Goal: Transaction & Acquisition: Subscribe to service/newsletter

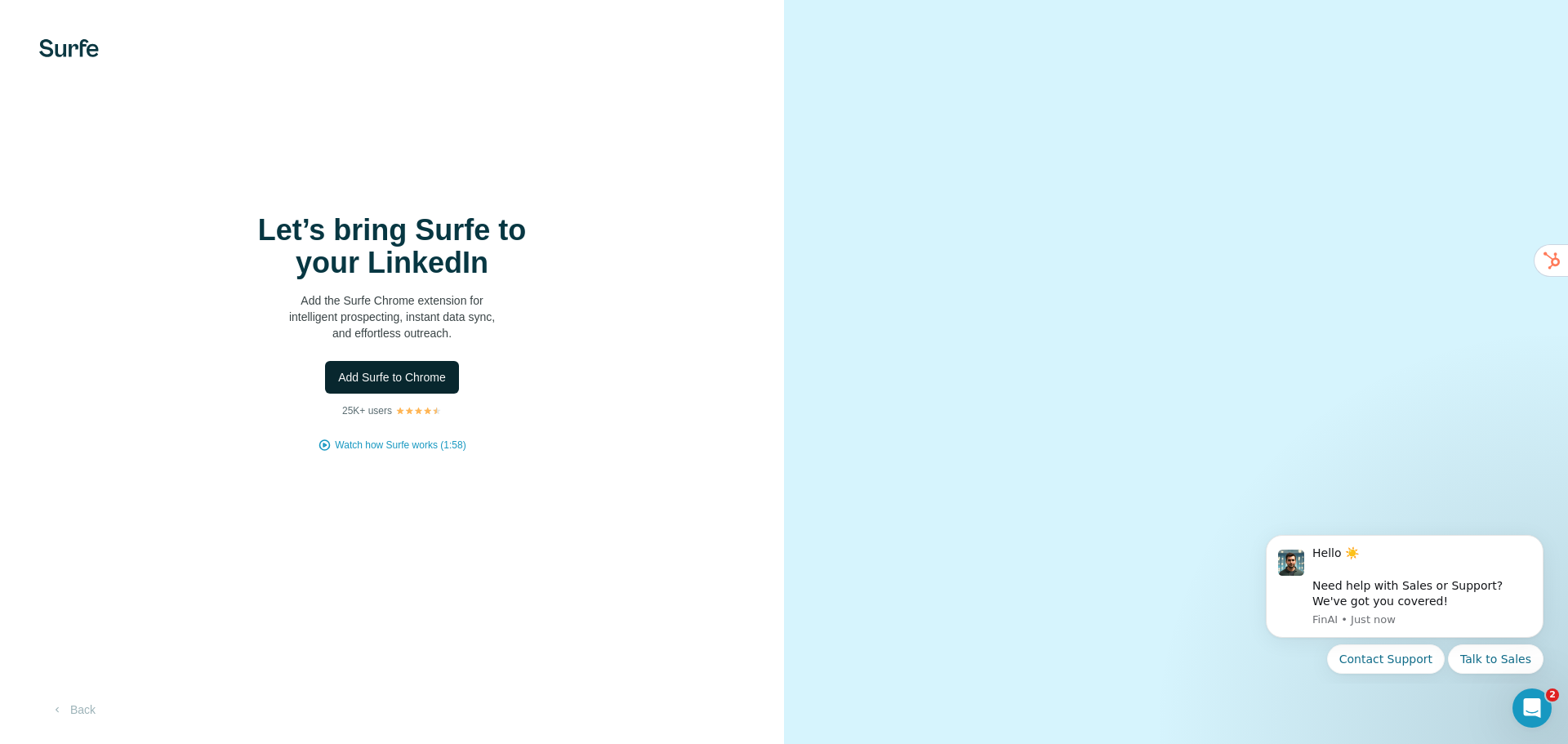
click at [446, 377] on span "Add Surfe to Chrome" at bounding box center [391, 376] width 108 height 17
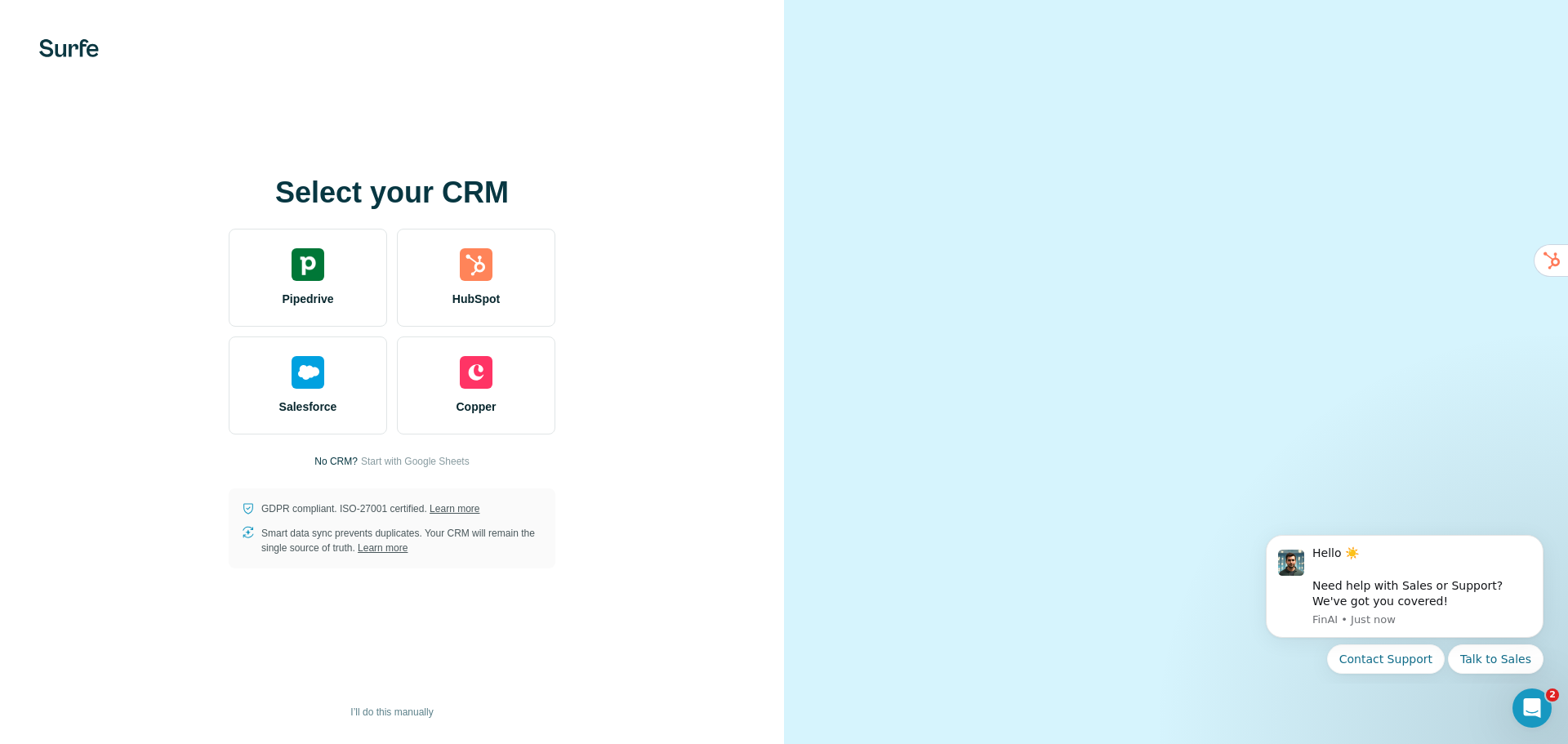
click at [1514, 249] on div at bounding box center [1175, 372] width 784 height 744
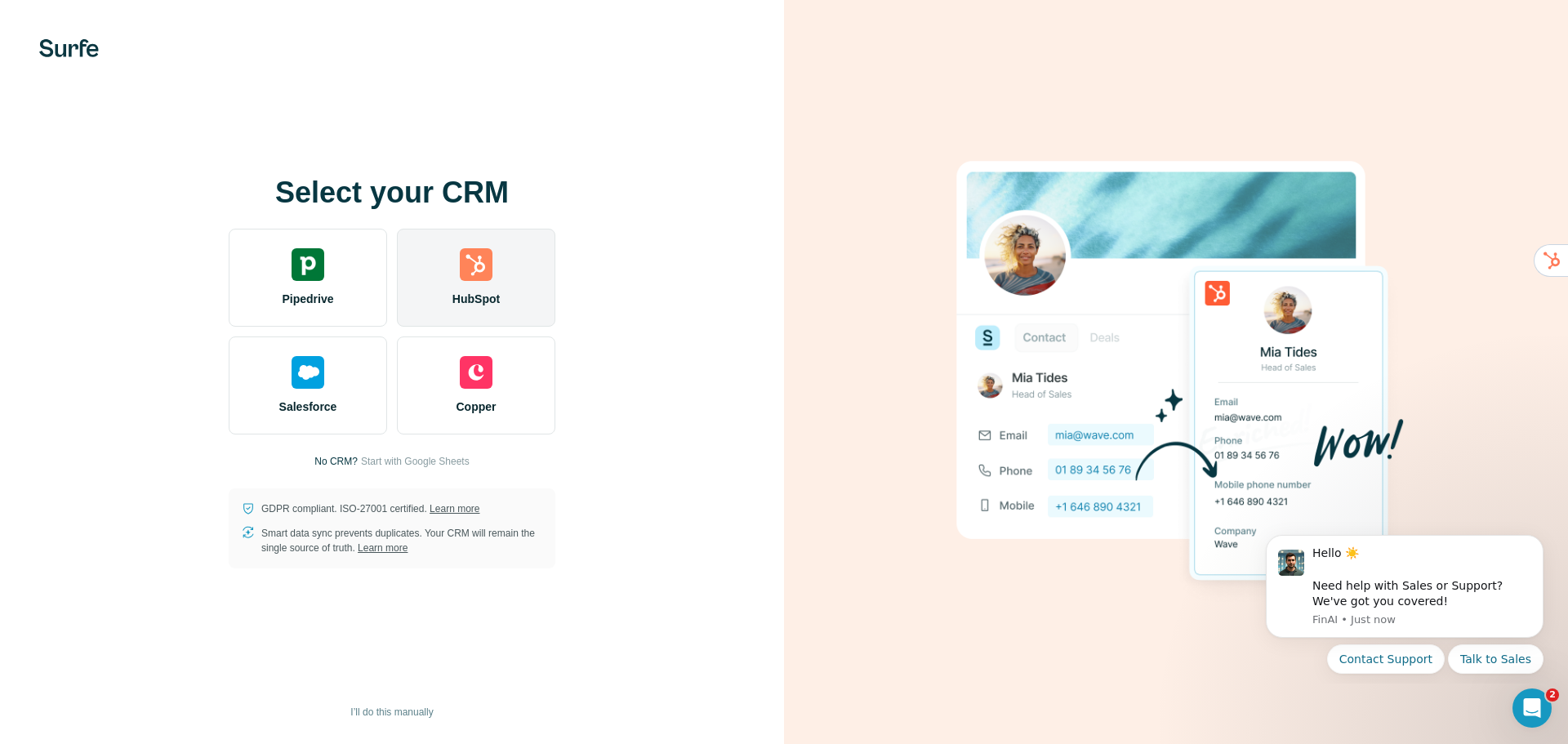
click at [481, 275] on img at bounding box center [475, 264] width 33 height 33
